Goal: Task Accomplishment & Management: Use online tool/utility

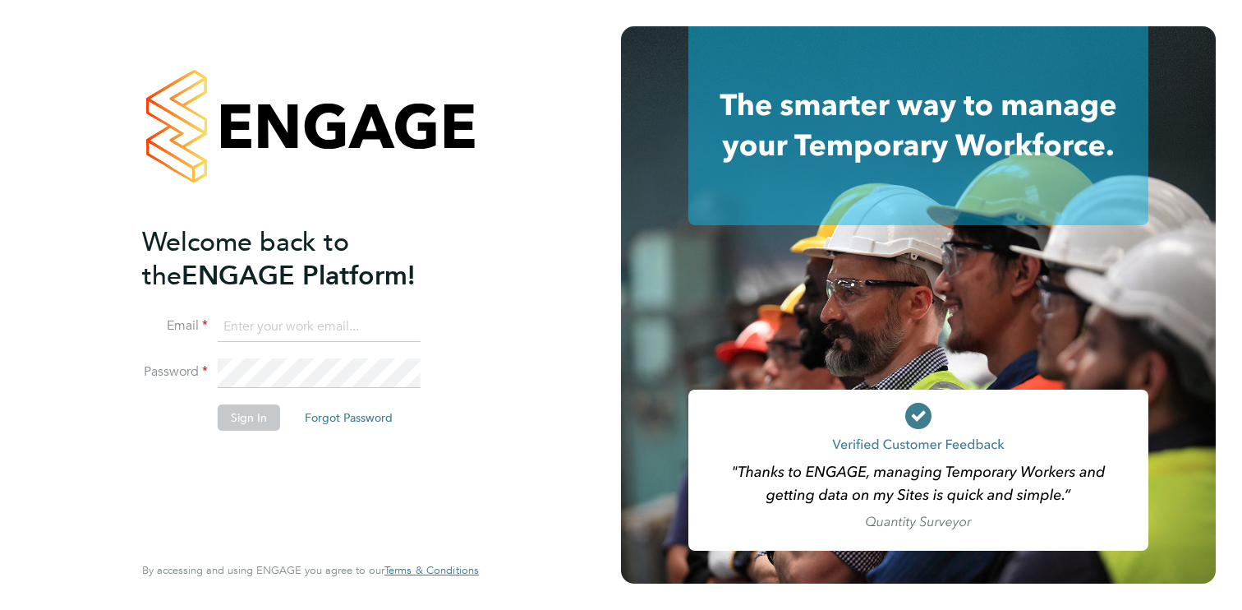
type input "[PERSON_NAME][EMAIL_ADDRESS][DOMAIN_NAME]"
click at [488, 400] on div "Welcome back to the ENGAGE Platform! Email elliot@elliotscottgroup.com Password…" at bounding box center [310, 305] width 403 height 610
click at [256, 410] on button "Sign In" at bounding box center [249, 417] width 62 height 26
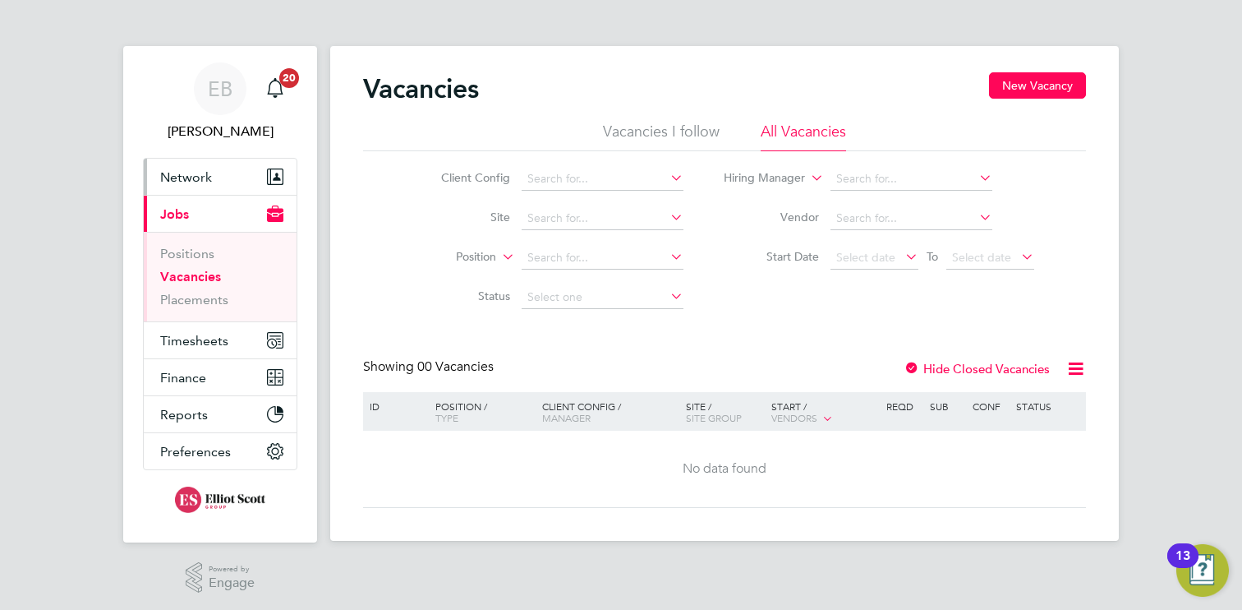
click at [177, 188] on button "Network" at bounding box center [220, 177] width 153 height 36
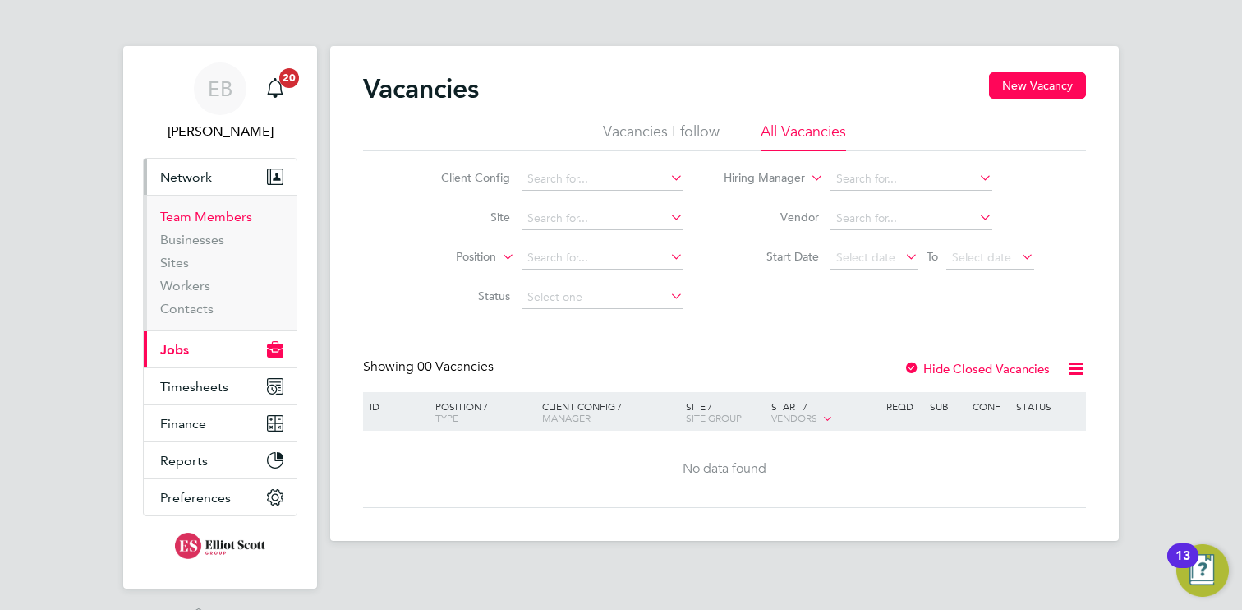
click at [189, 213] on link "Team Members" at bounding box center [206, 217] width 92 height 16
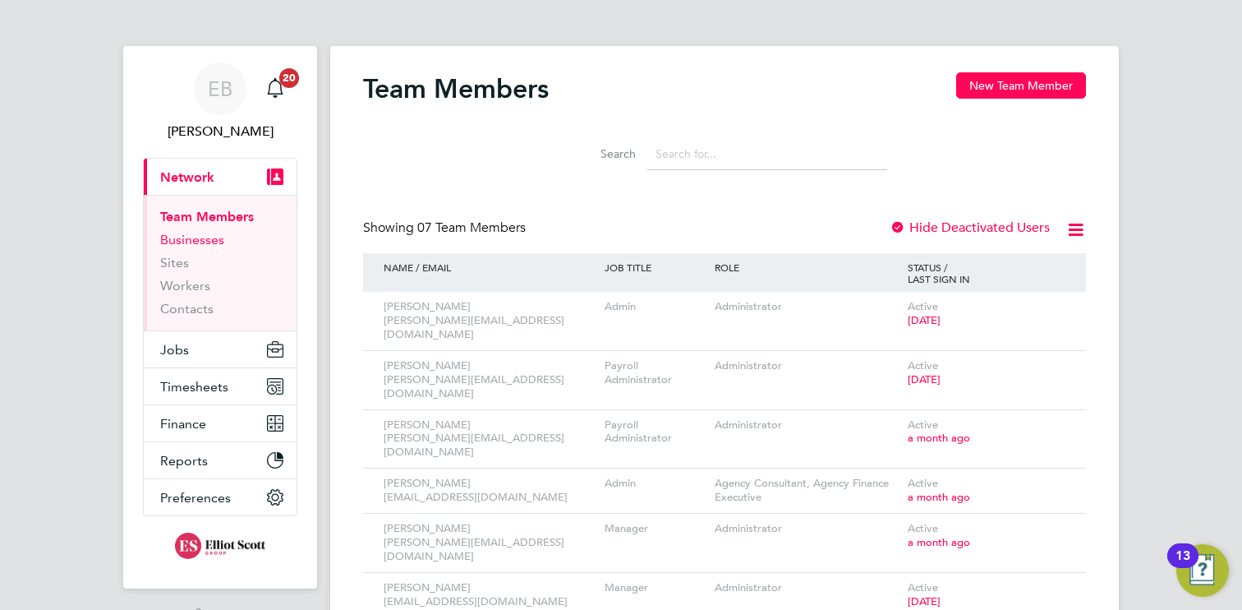
click at [199, 239] on link "Businesses" at bounding box center [192, 240] width 64 height 16
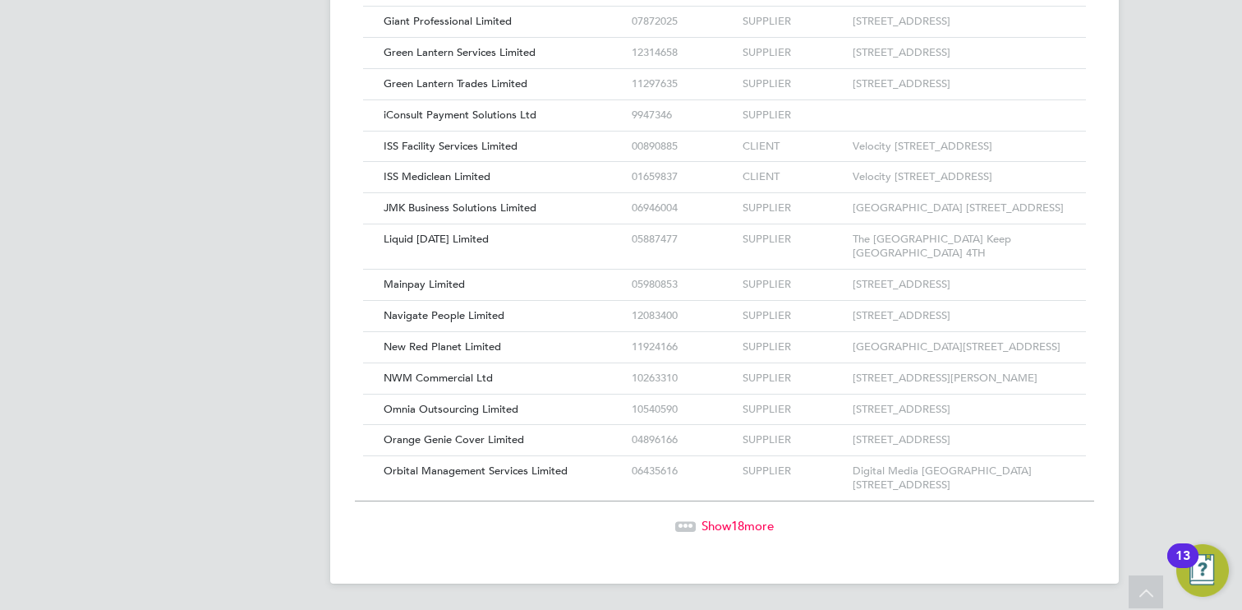
click at [728, 532] on span "Show 18 more" at bounding box center [738, 526] width 72 height 16
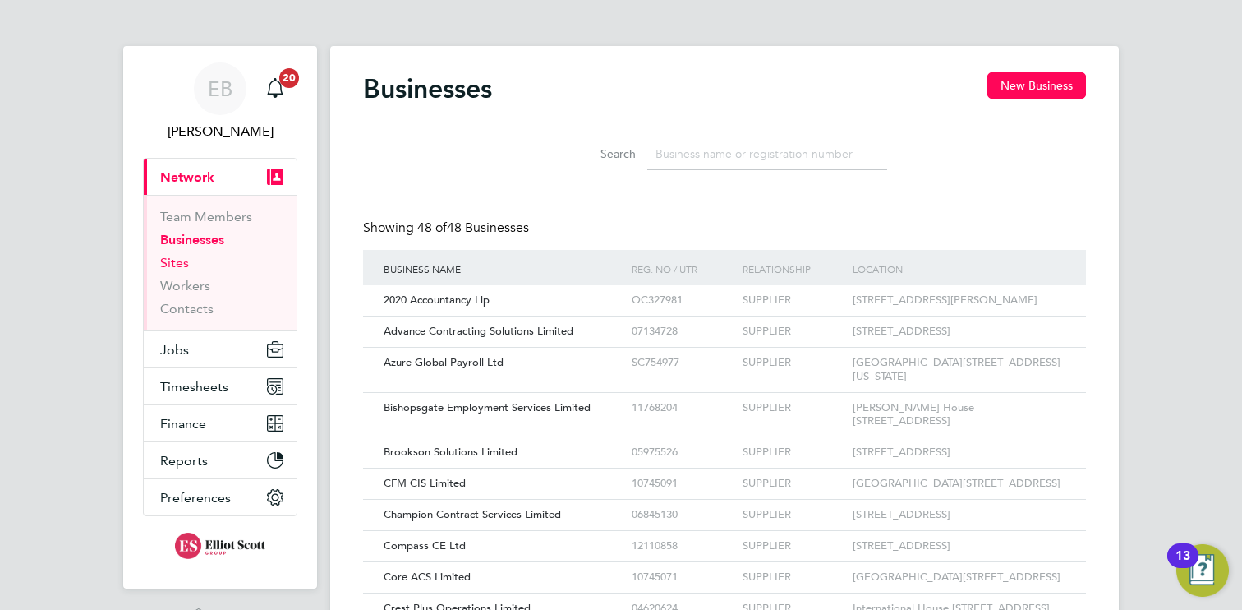
click at [182, 267] on link "Sites" at bounding box center [174, 263] width 29 height 16
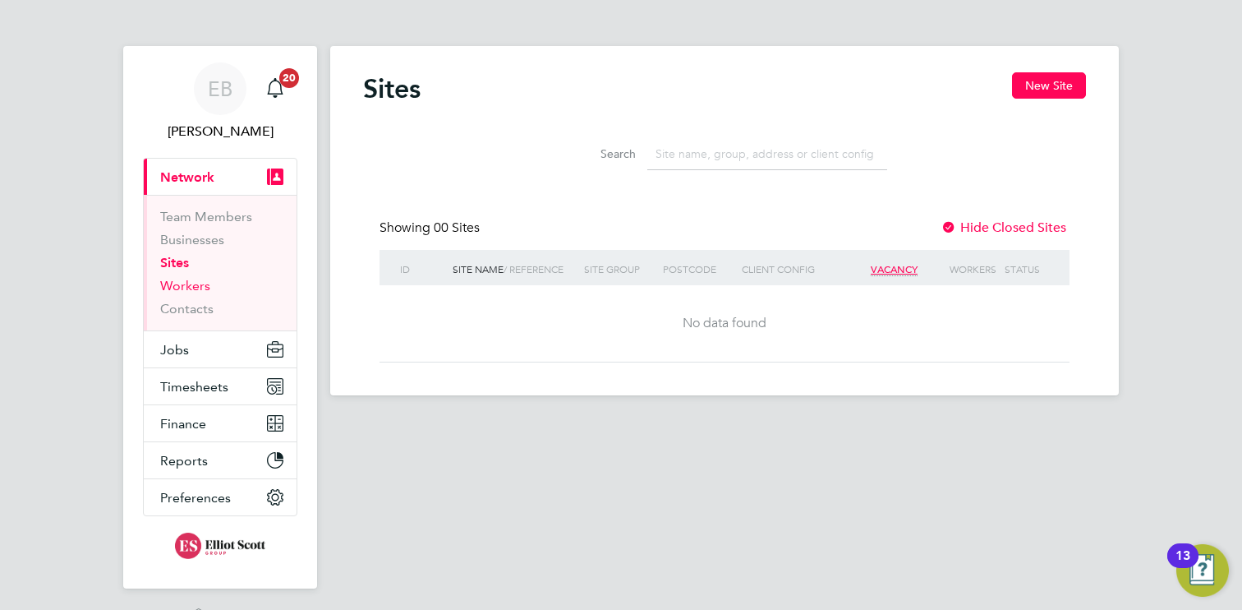
click at [182, 283] on link "Workers" at bounding box center [185, 286] width 50 height 16
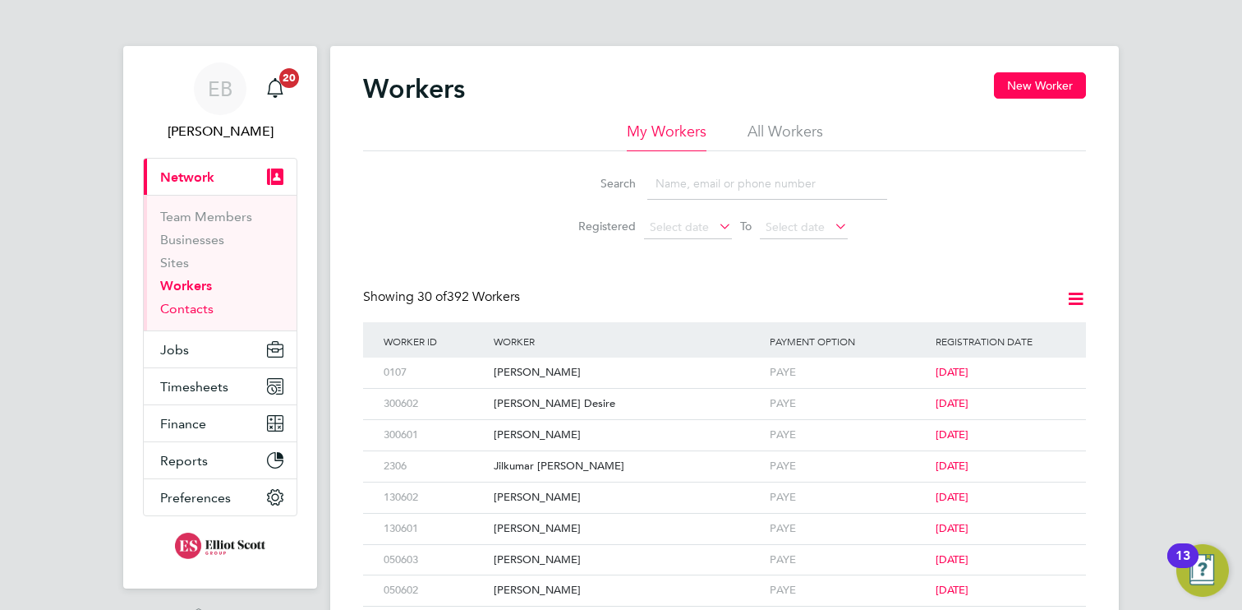
click at [200, 315] on link "Contacts" at bounding box center [186, 309] width 53 height 16
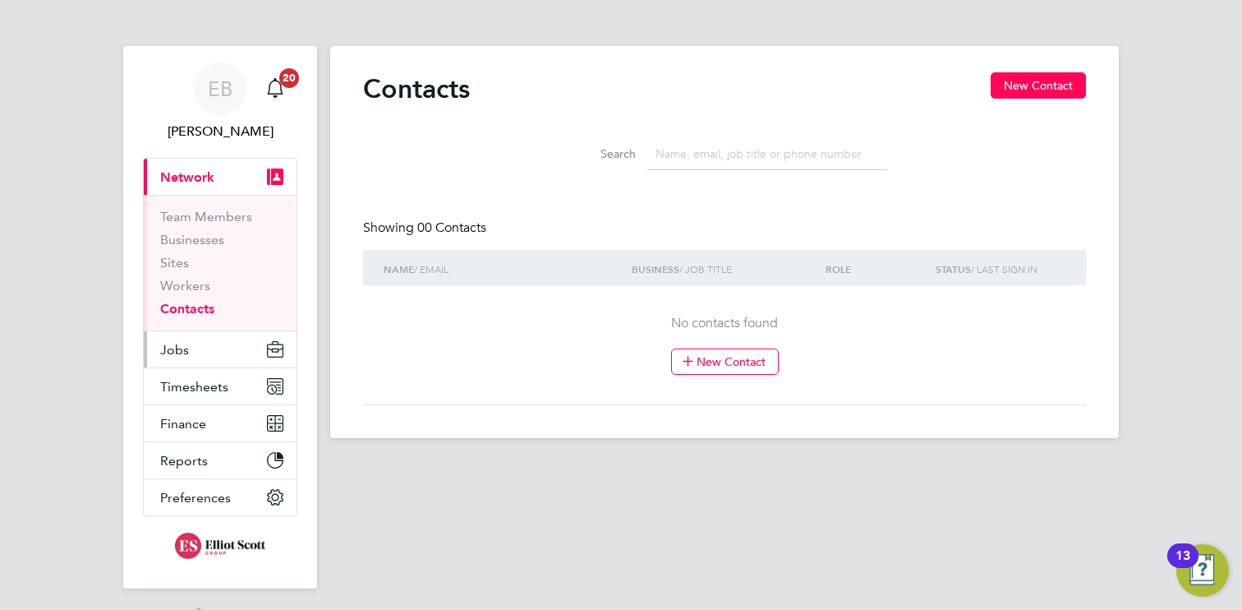
click at [175, 347] on span "Jobs" at bounding box center [174, 350] width 29 height 16
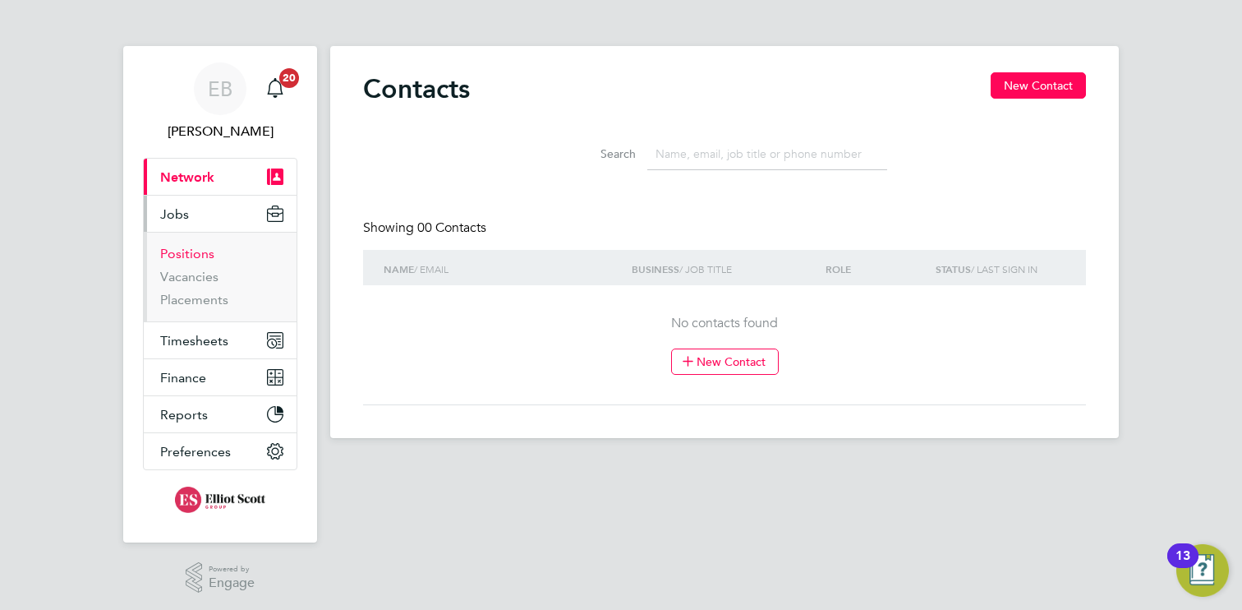
click at [196, 253] on link "Positions" at bounding box center [187, 254] width 54 height 16
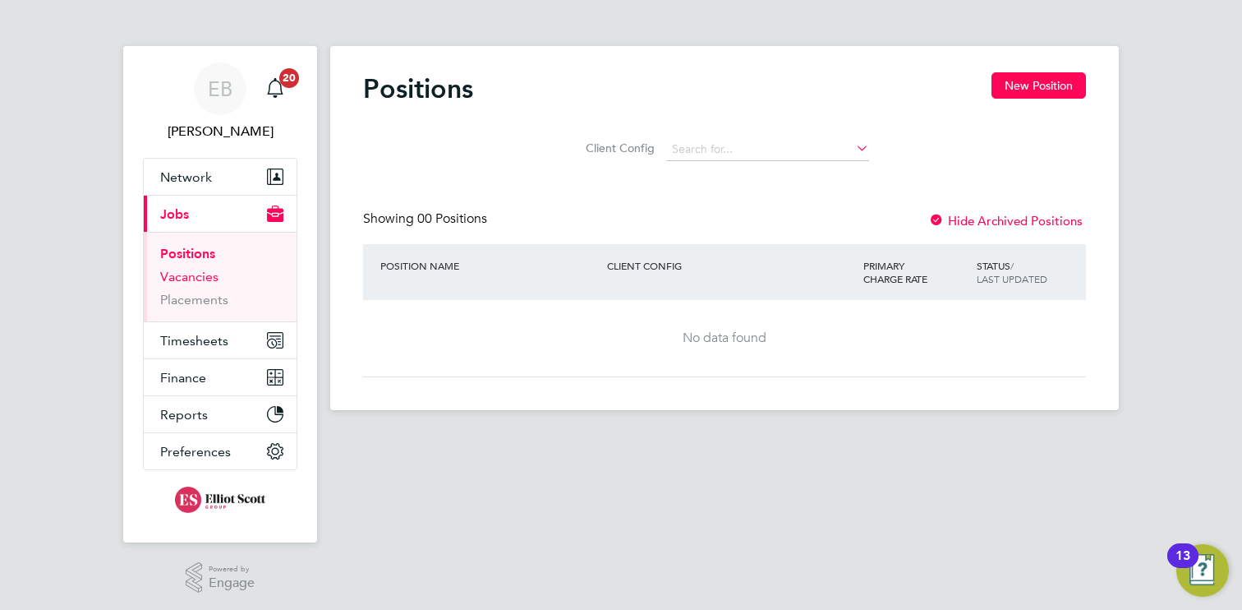
click at [189, 281] on link "Vacancies" at bounding box center [189, 277] width 58 height 16
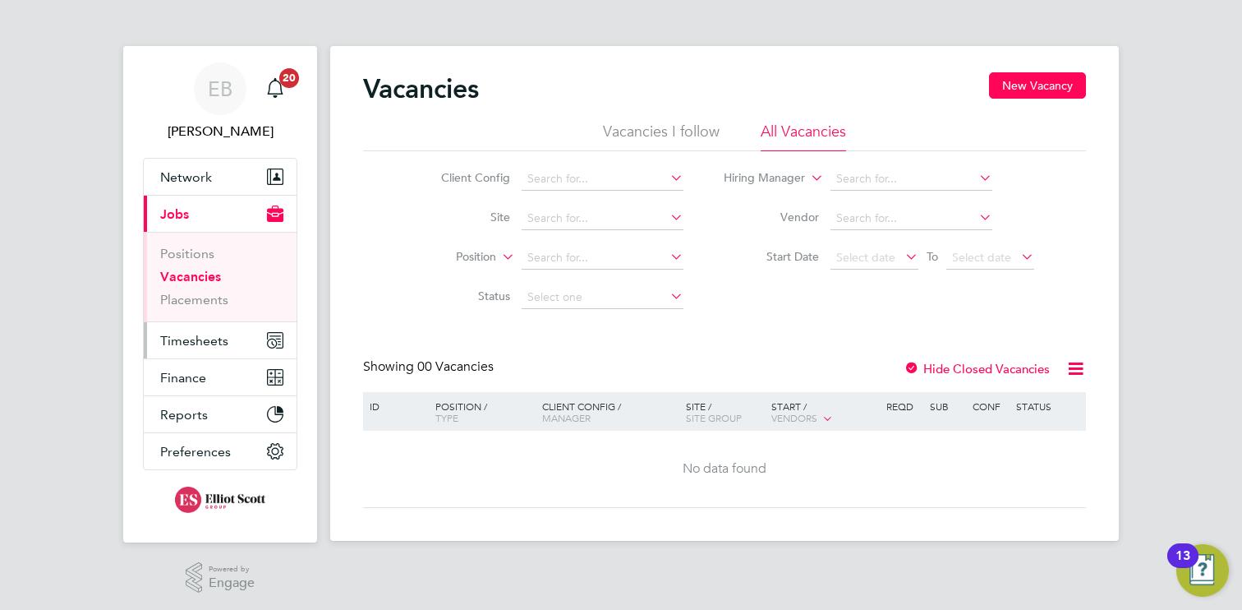
click at [225, 340] on span "Timesheets" at bounding box center [194, 341] width 68 height 16
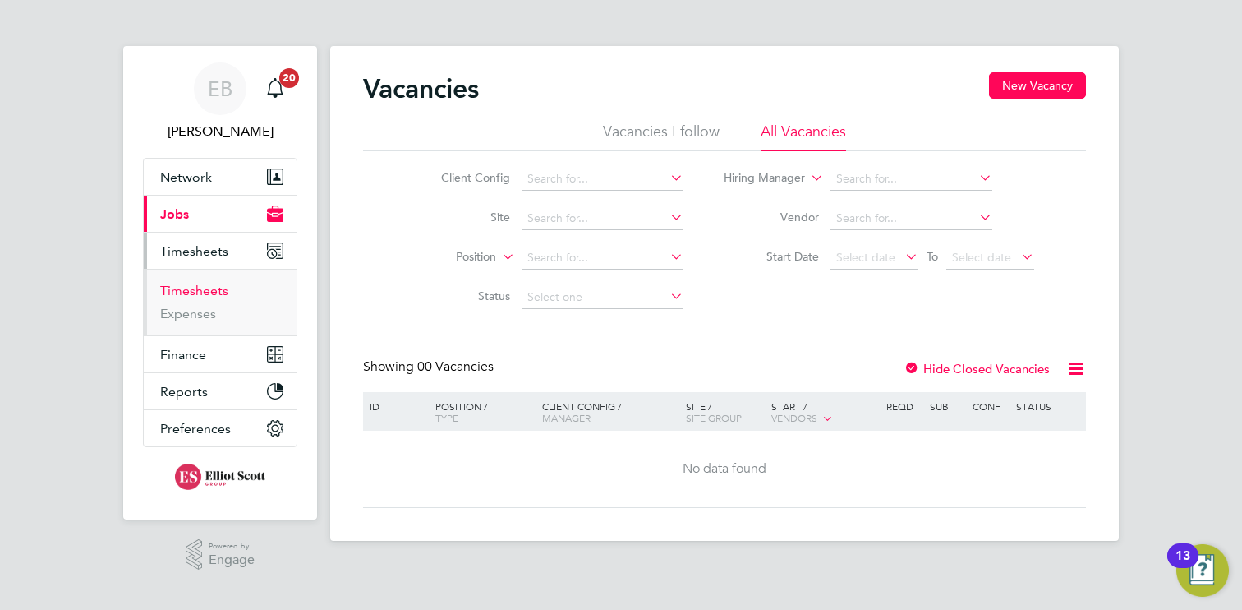
click at [193, 294] on link "Timesheets" at bounding box center [194, 291] width 68 height 16
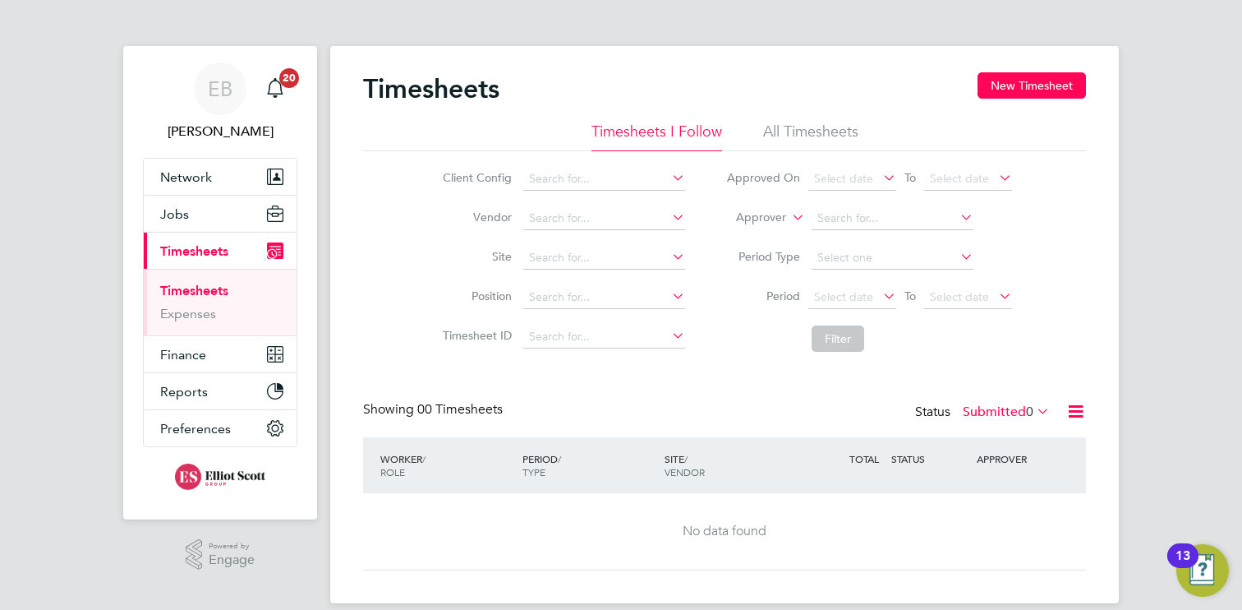
click at [822, 130] on li "All Timesheets" at bounding box center [810, 137] width 95 height 30
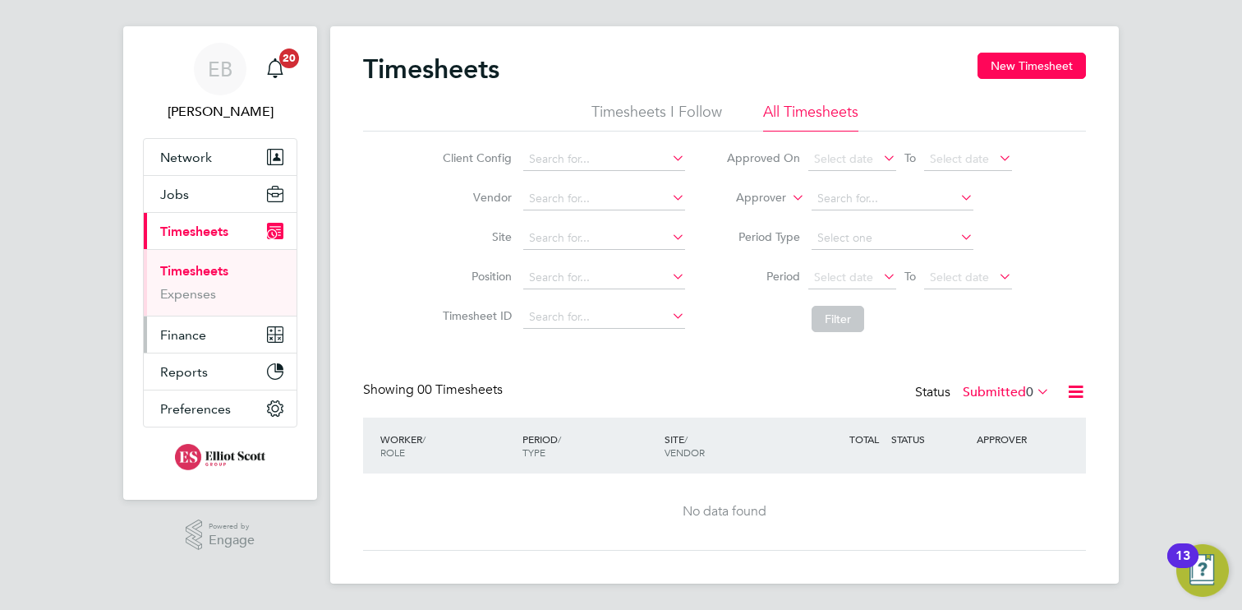
click at [210, 344] on button "Finance" at bounding box center [220, 334] width 153 height 36
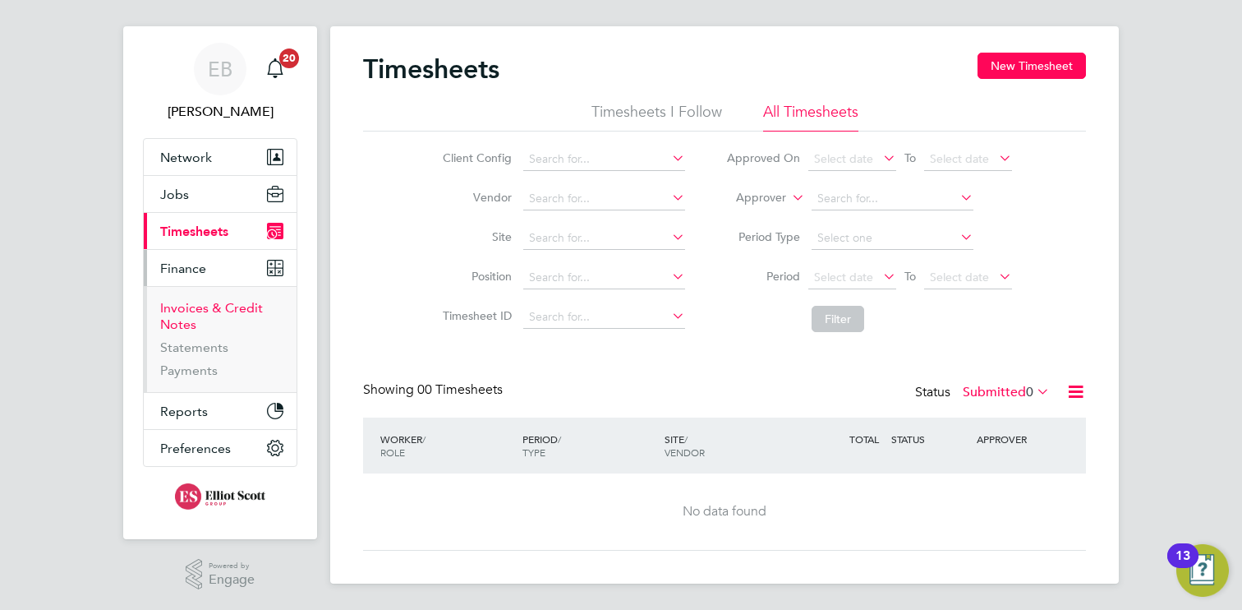
click at [191, 318] on link "Invoices & Credit Notes" at bounding box center [211, 316] width 103 height 32
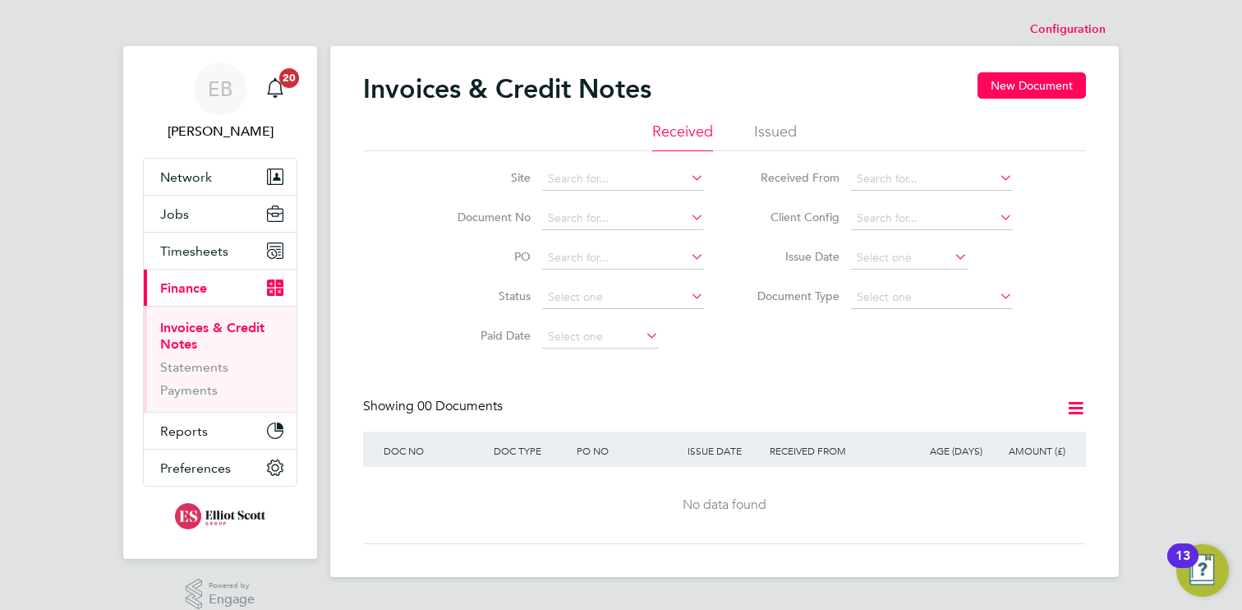
click at [784, 123] on li "Issued" at bounding box center [775, 137] width 43 height 30
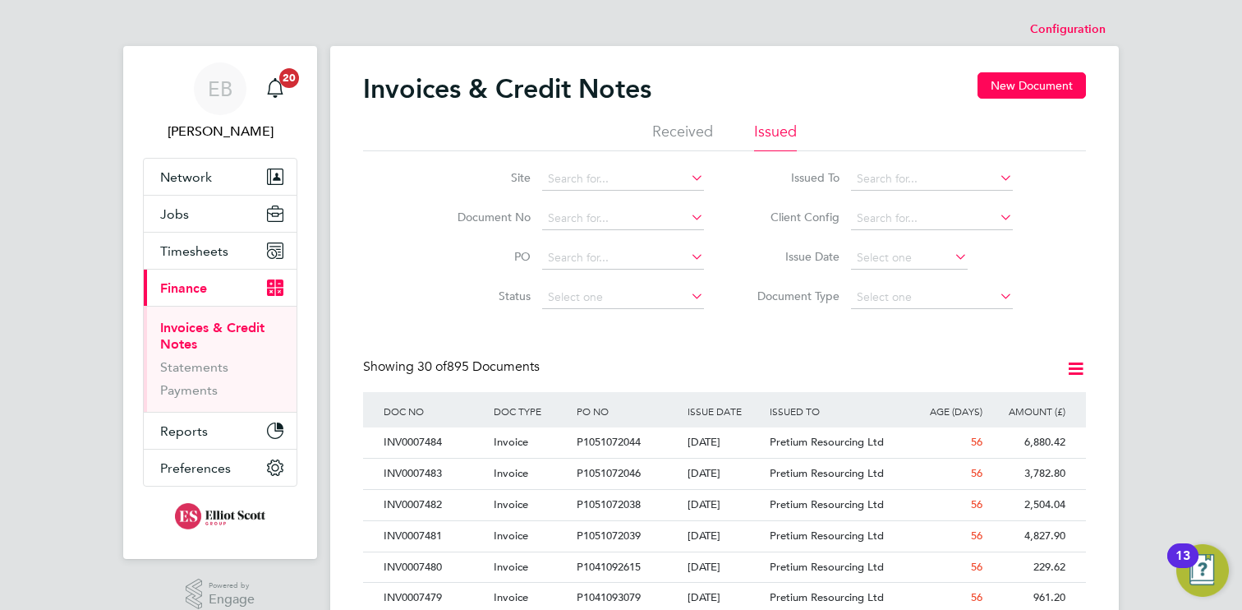
click at [657, 131] on li "Received" at bounding box center [682, 137] width 61 height 30
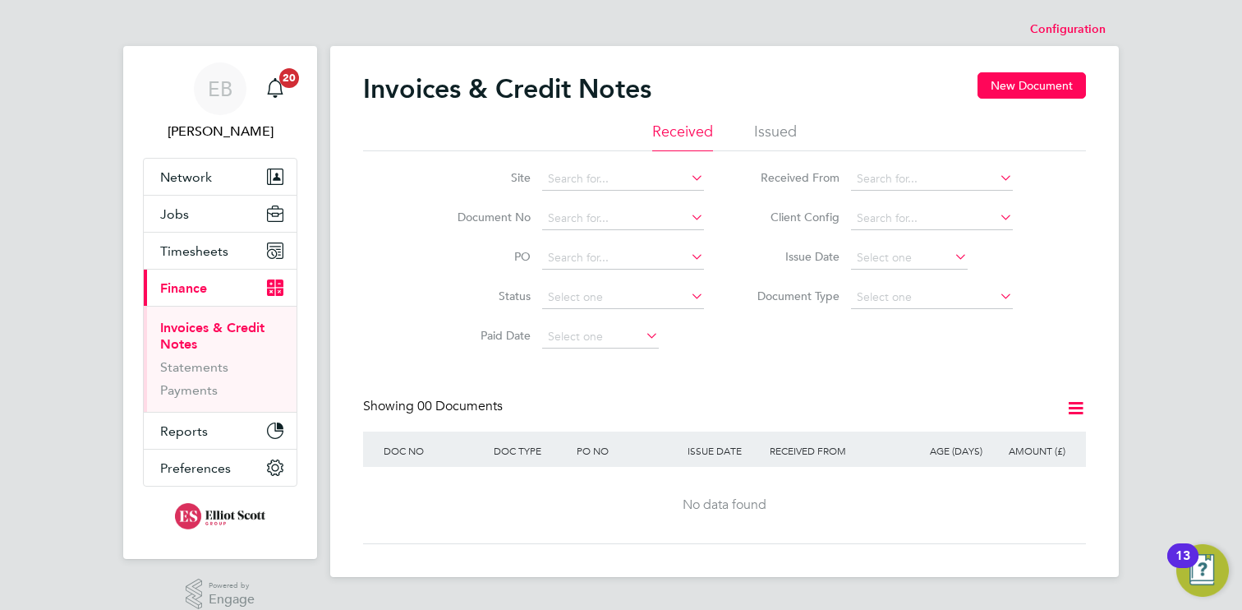
click at [770, 125] on li "Issued" at bounding box center [775, 137] width 43 height 30
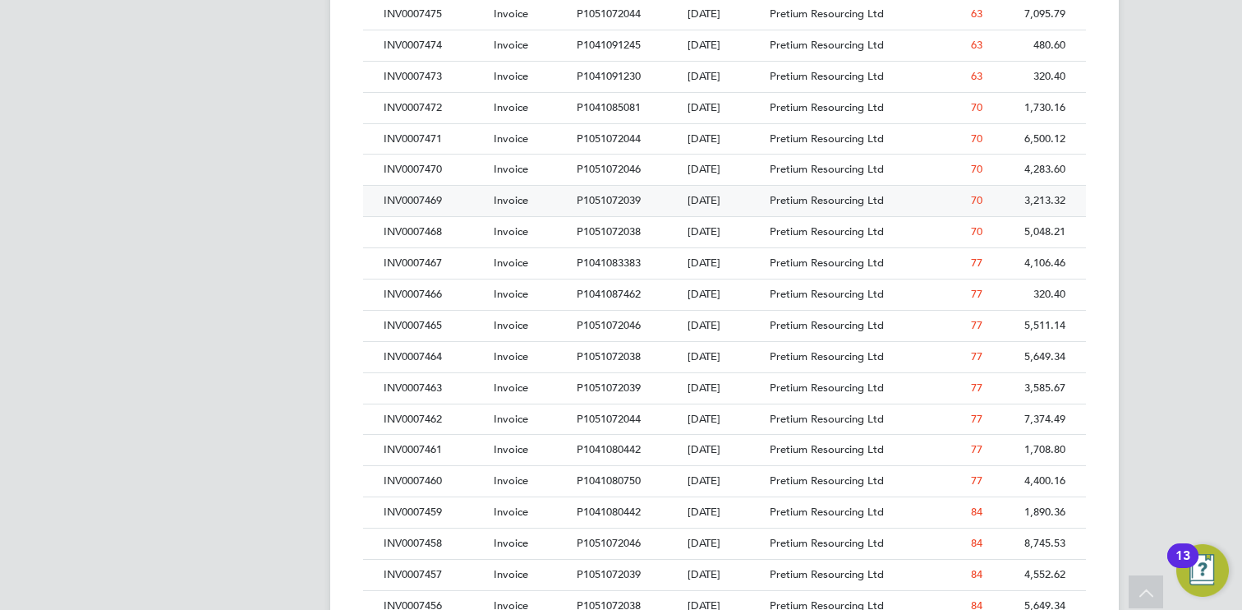
click at [866, 192] on div "Pretium Resourcing Ltd" at bounding box center [835, 201] width 138 height 30
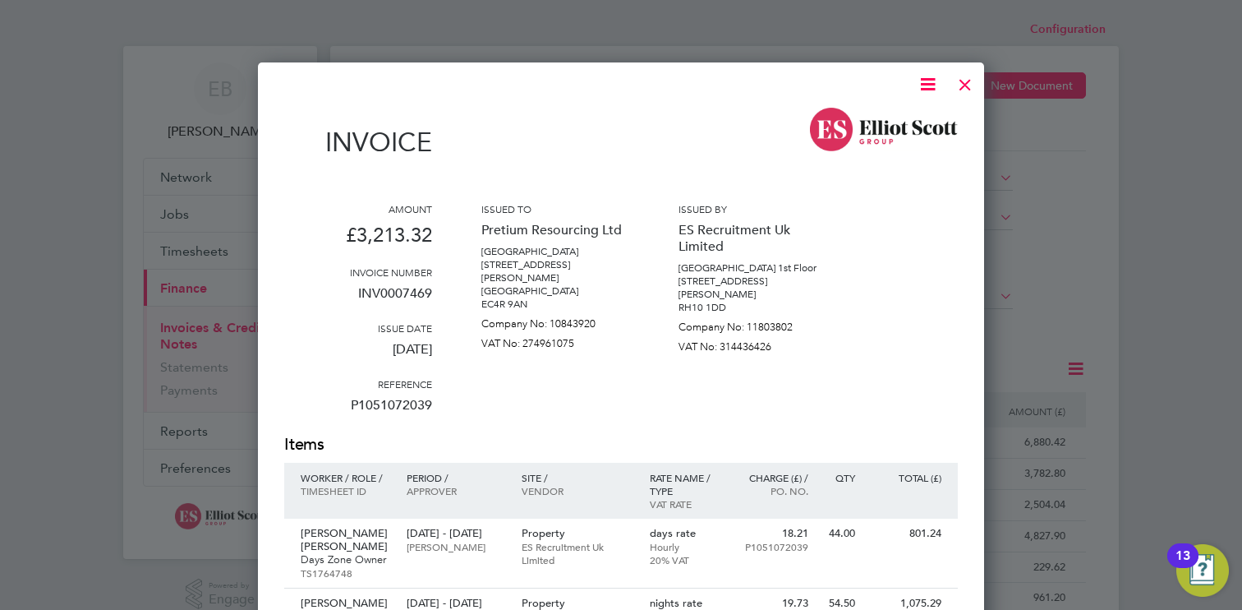
click at [965, 82] on div at bounding box center [966, 81] width 30 height 30
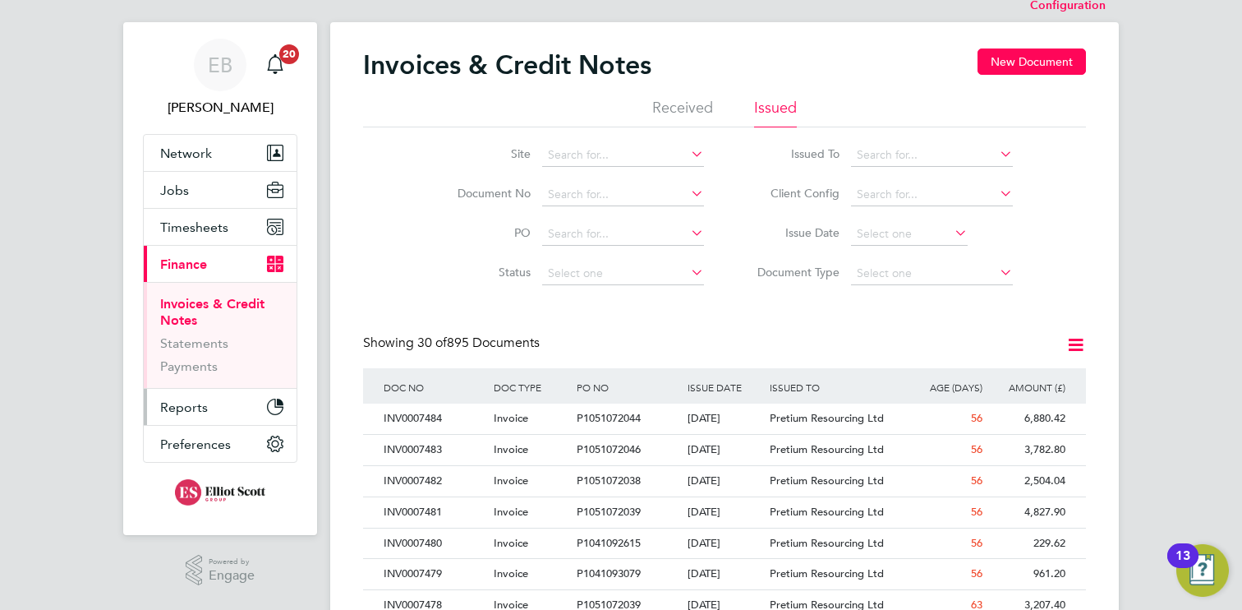
click at [198, 402] on span "Reports" at bounding box center [184, 407] width 48 height 16
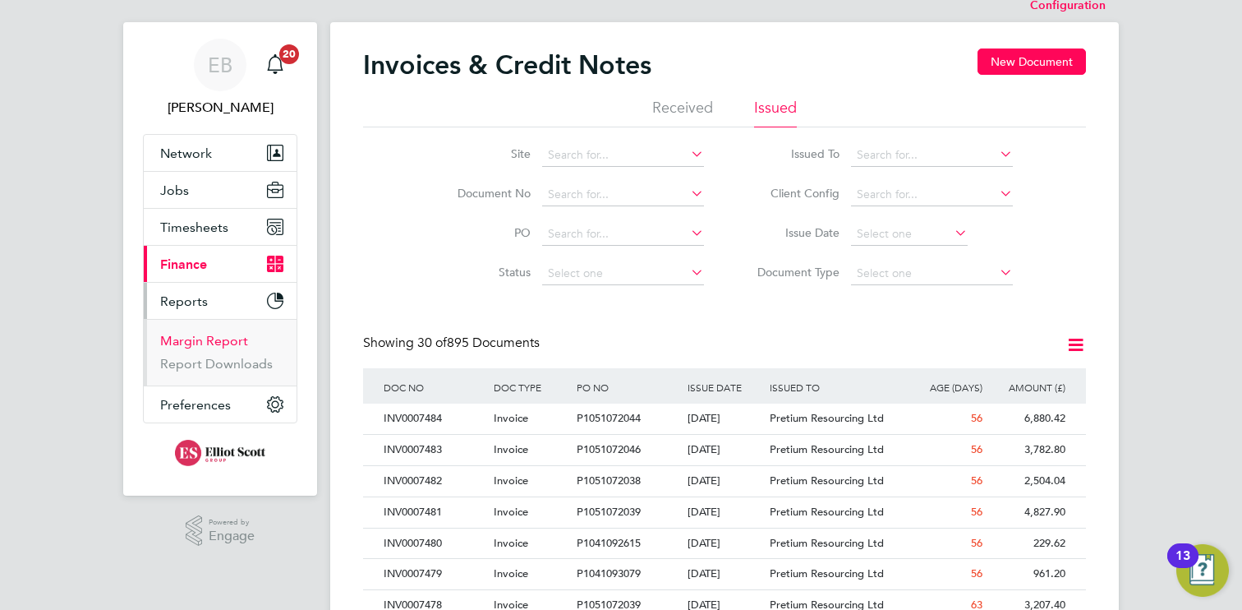
click at [219, 339] on link "Margin Report" at bounding box center [204, 341] width 88 height 16
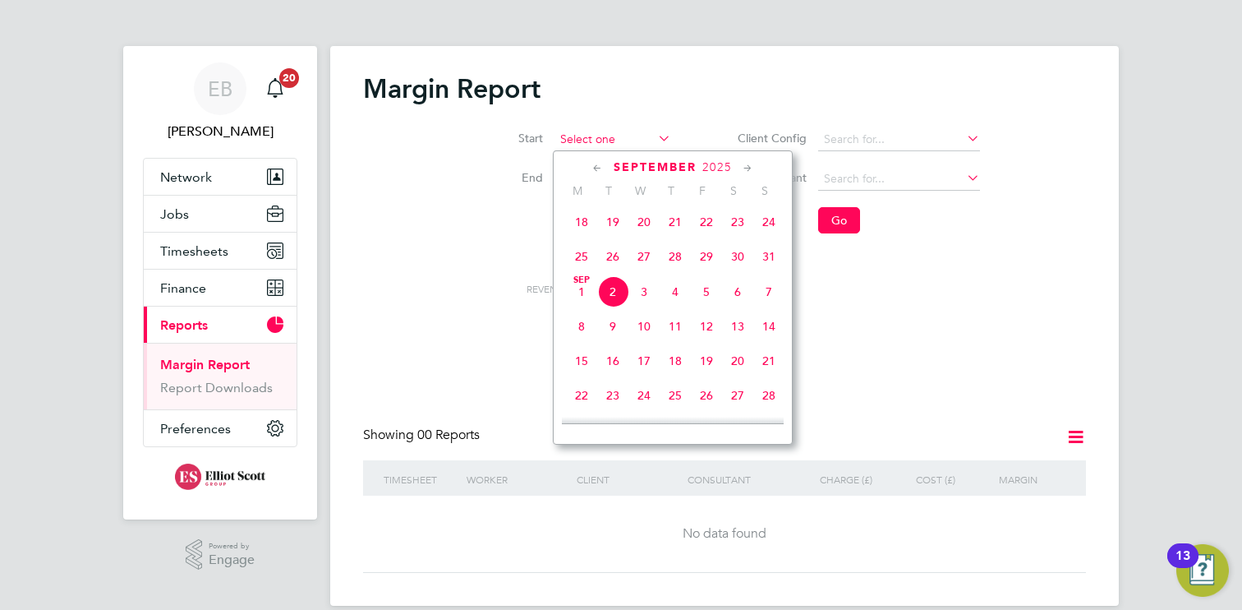
click at [653, 132] on input at bounding box center [613, 139] width 117 height 23
click at [596, 158] on div "[DATE] M T W T F S S [DATE] 2 3 4 5 6 7 8 9 10 11 12 13 14 15 16 17 18 19 20 21…" at bounding box center [673, 297] width 240 height 294
click at [596, 163] on icon at bounding box center [598, 168] width 16 height 18
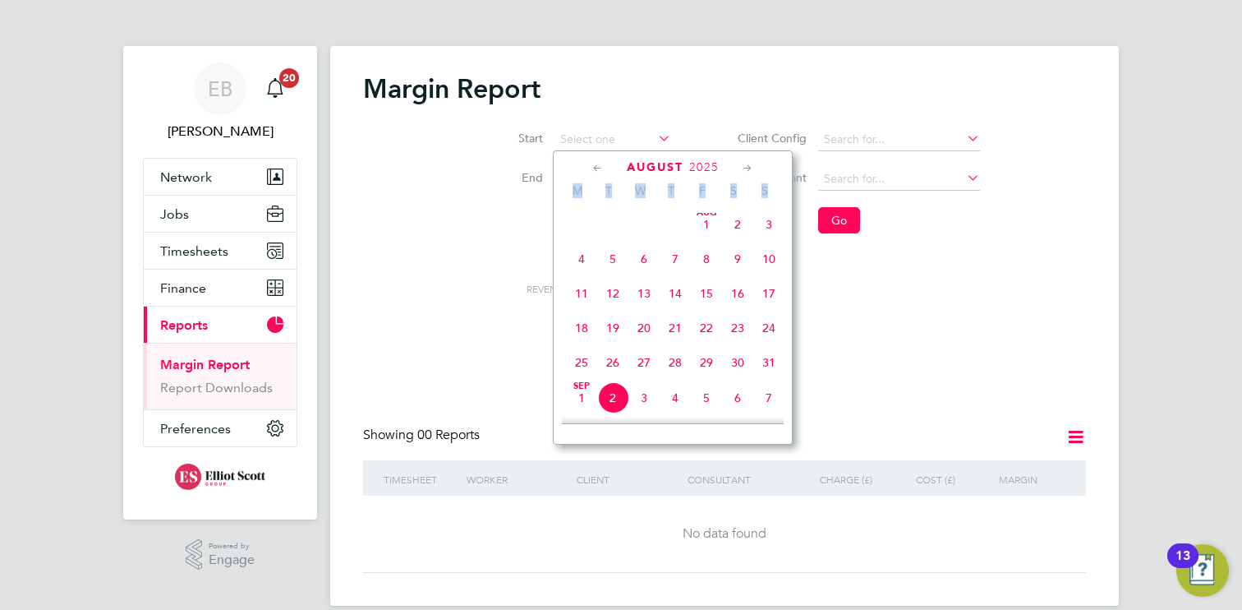
click at [596, 163] on icon at bounding box center [598, 168] width 16 height 18
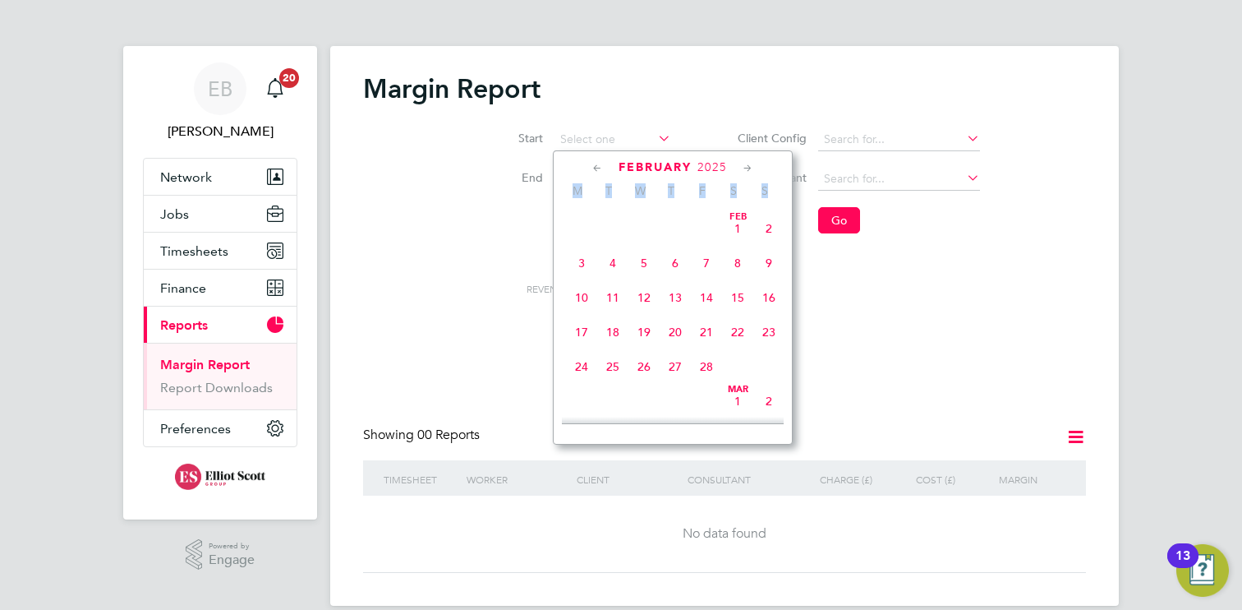
click at [582, 270] on span "3" at bounding box center [581, 262] width 31 height 31
type input "[DATE]"
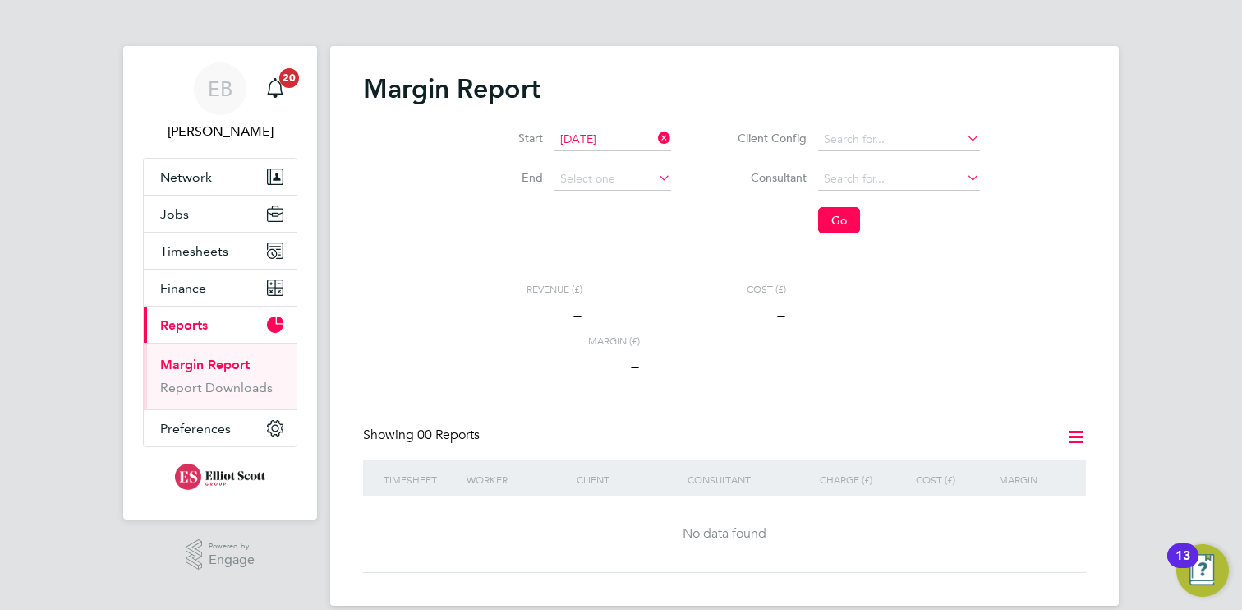
click at [655, 179] on icon at bounding box center [655, 177] width 0 height 23
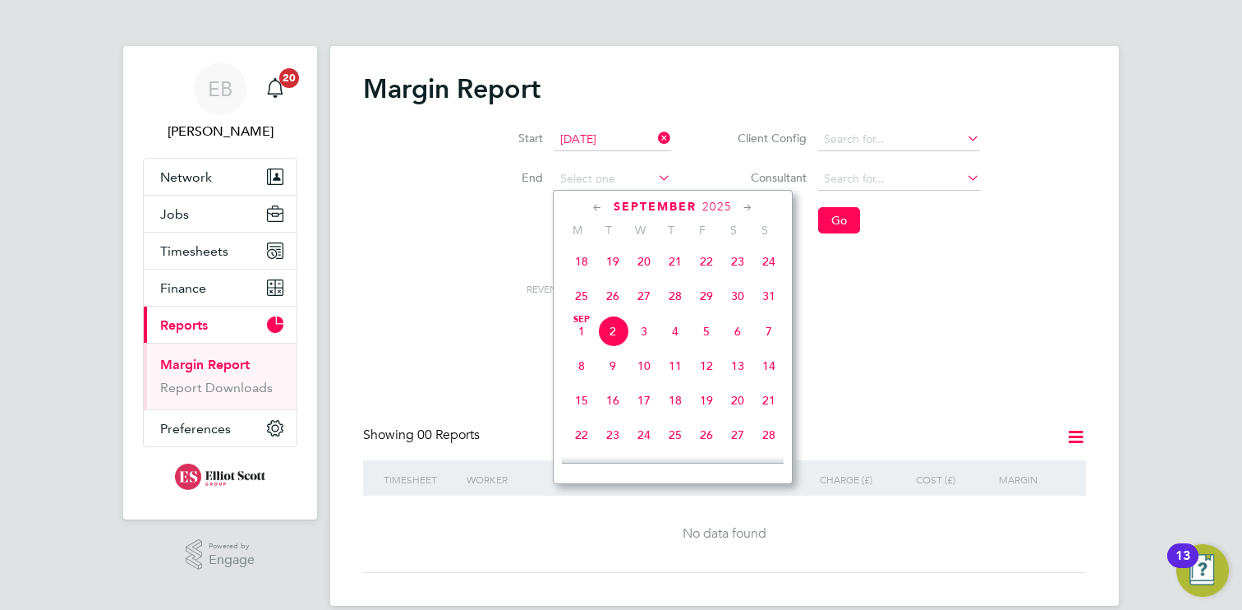
click at [597, 207] on icon at bounding box center [598, 208] width 16 height 18
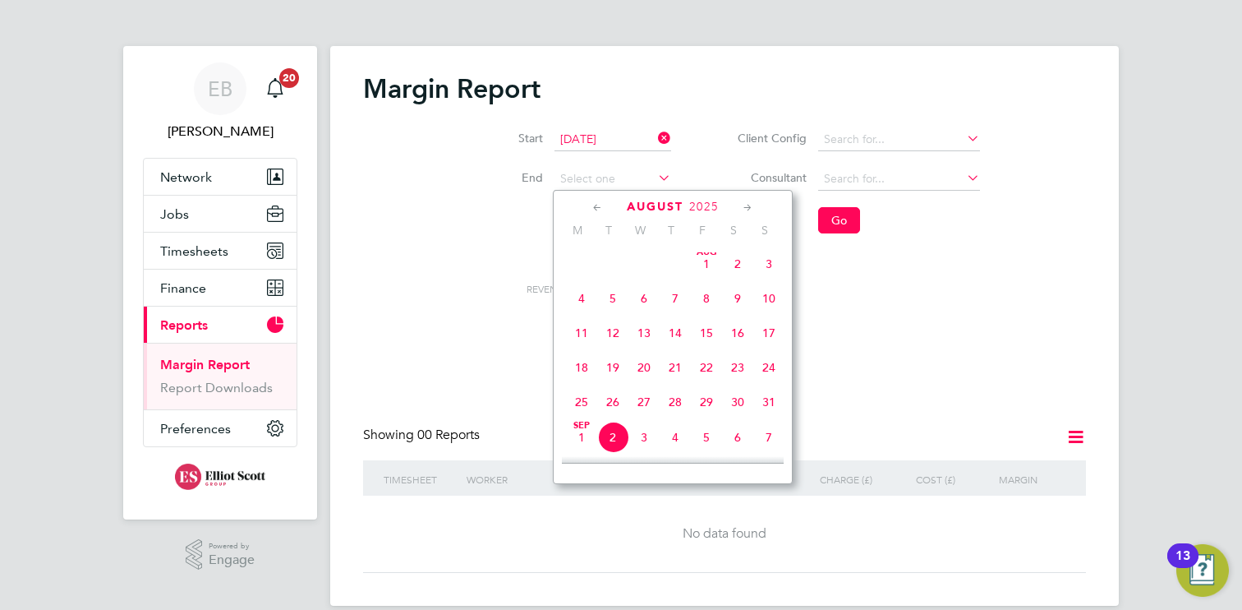
click at [597, 207] on icon at bounding box center [598, 208] width 16 height 18
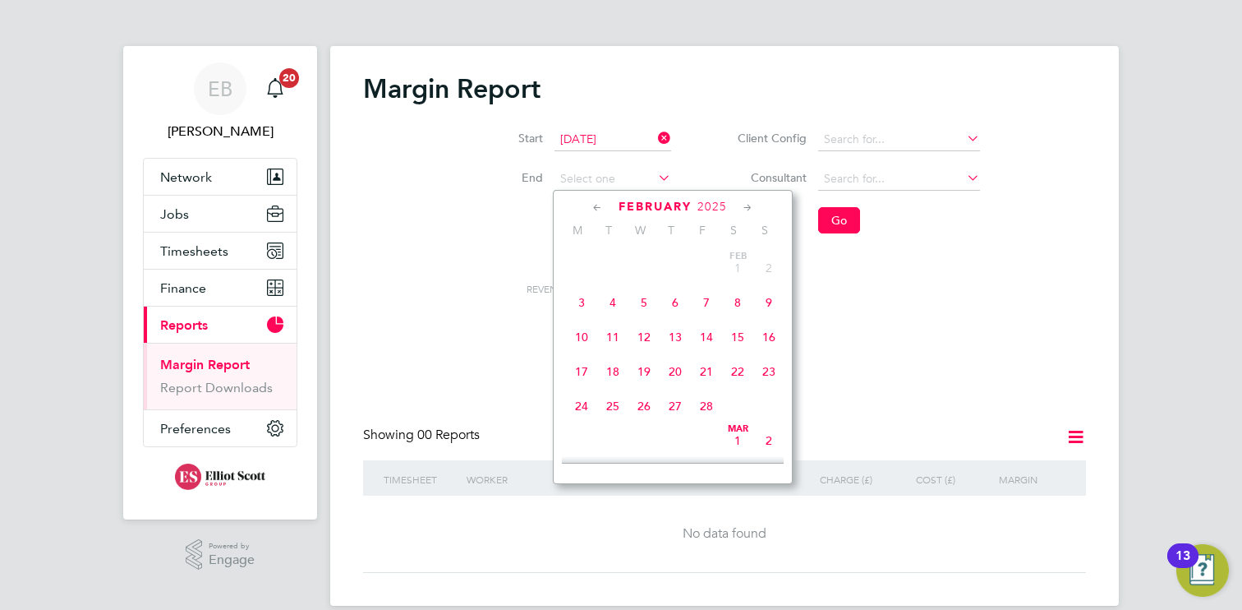
click at [705, 408] on span "28" at bounding box center [706, 405] width 31 height 31
type input "[DATE]"
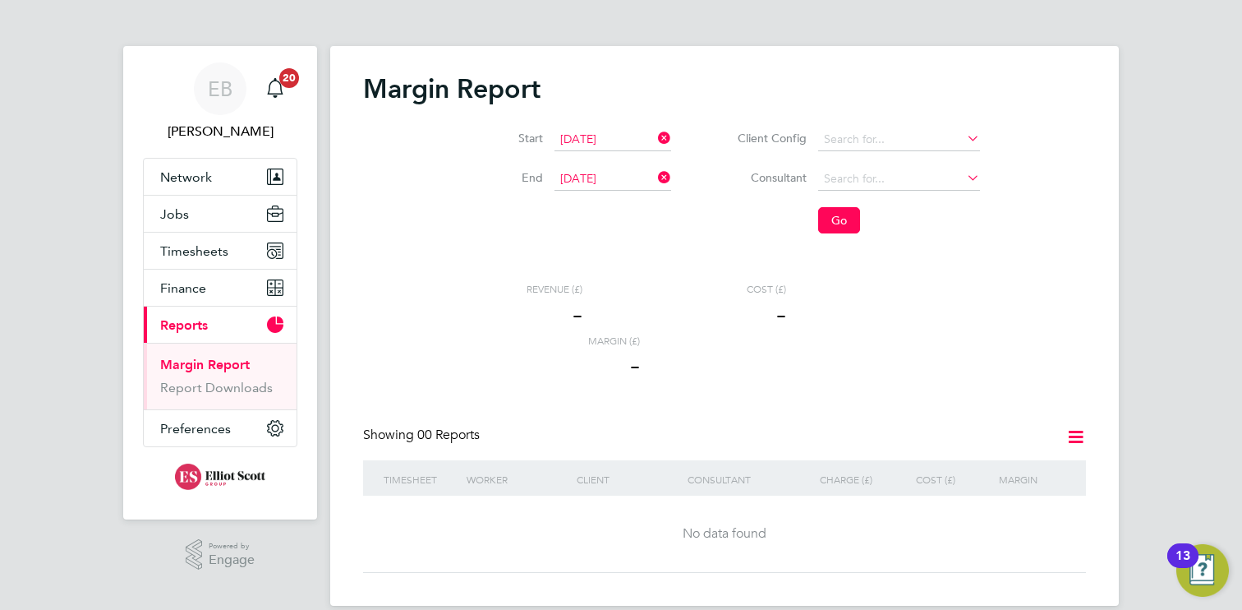
click at [819, 318] on div "Revenue (£) - Cost (£) - Margin (£) -" at bounding box center [700, 334] width 477 height 103
click at [810, 227] on li "Go" at bounding box center [846, 220] width 309 height 43
click at [827, 227] on button "Go" at bounding box center [839, 220] width 42 height 26
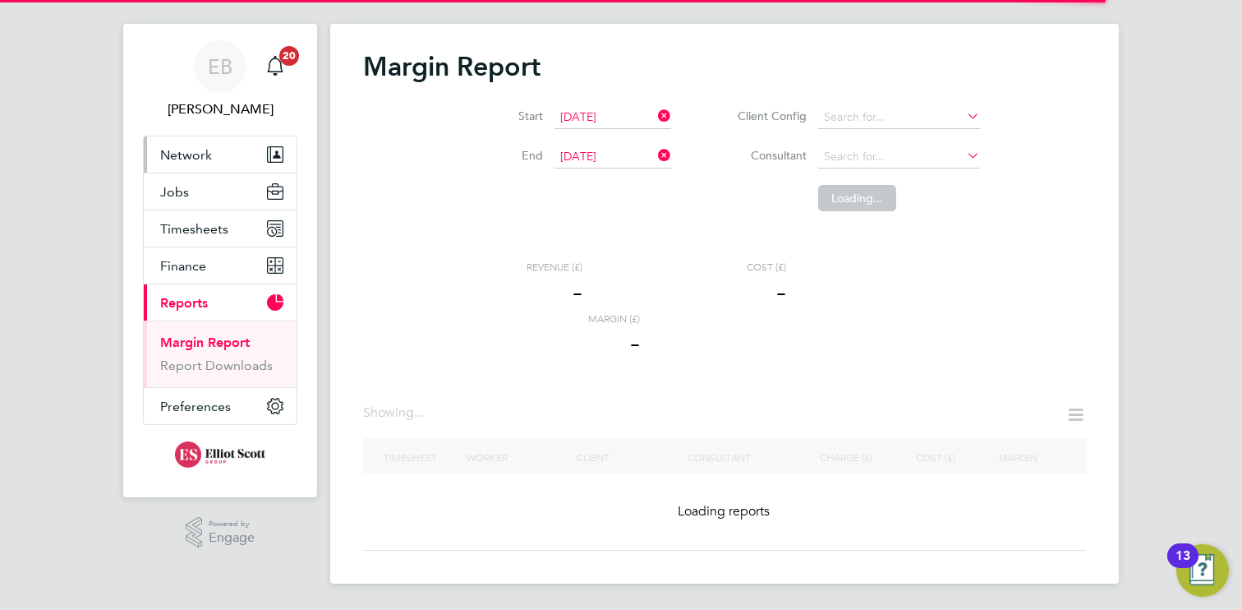
click at [200, 155] on span "Network" at bounding box center [186, 155] width 52 height 16
